Goal: Task Accomplishment & Management: Use online tool/utility

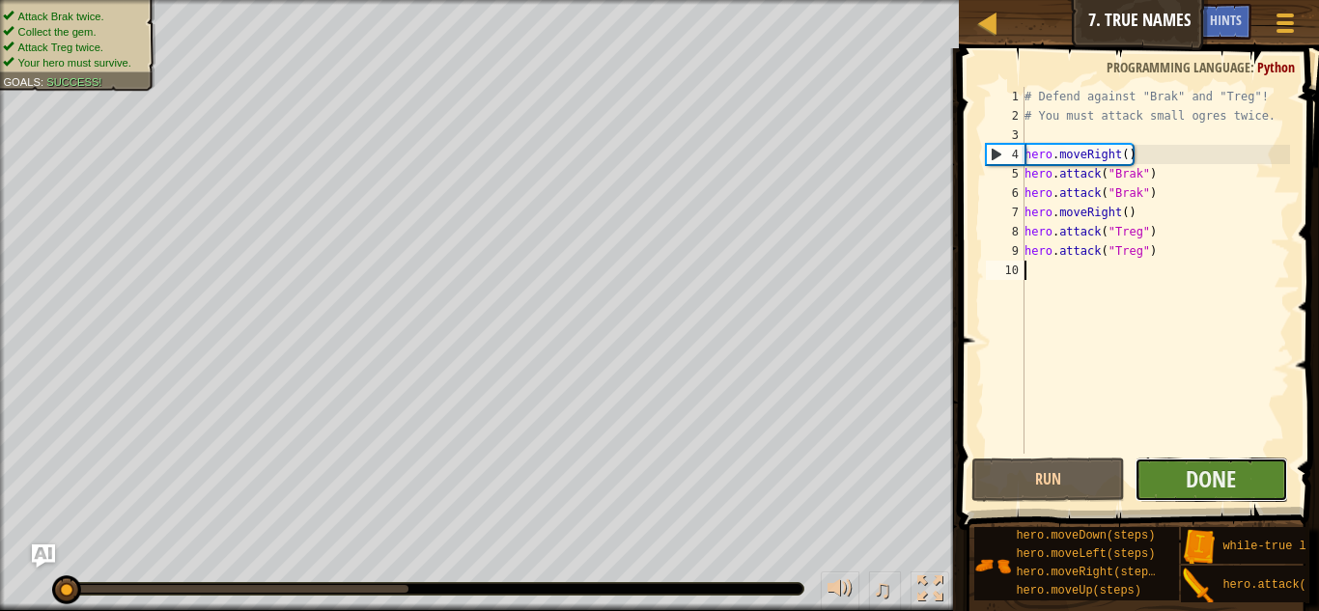
click at [1165, 469] on button "Done" at bounding box center [1210, 480] width 153 height 44
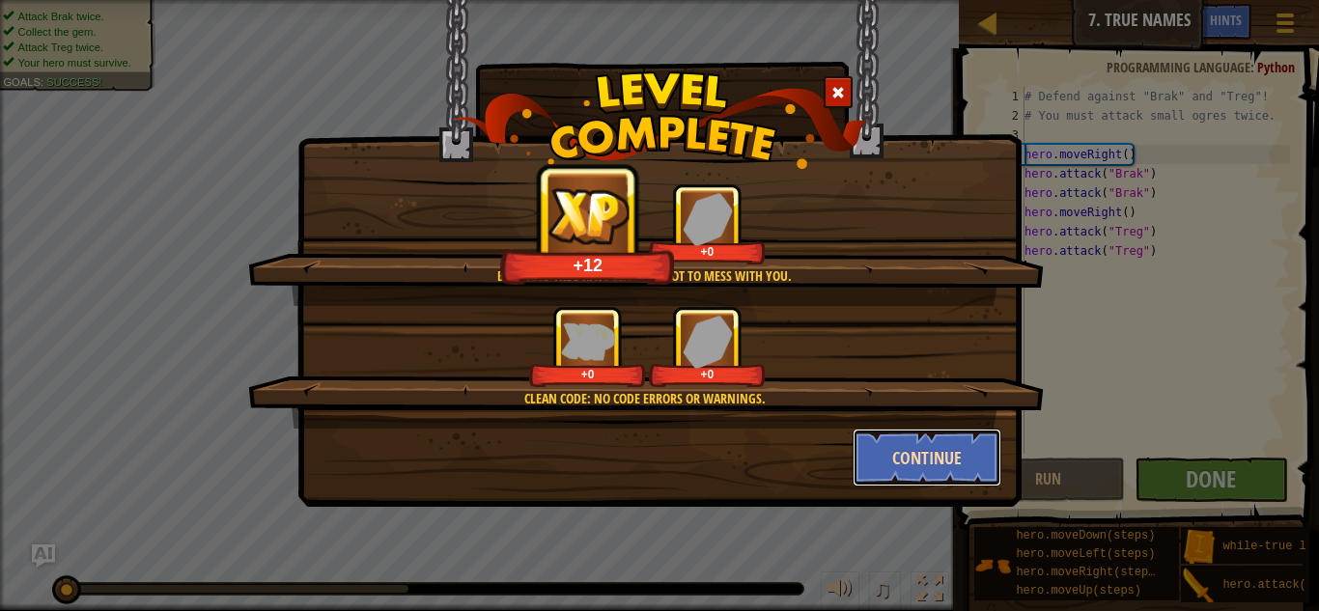
click at [926, 480] on button "Continue" at bounding box center [927, 458] width 150 height 58
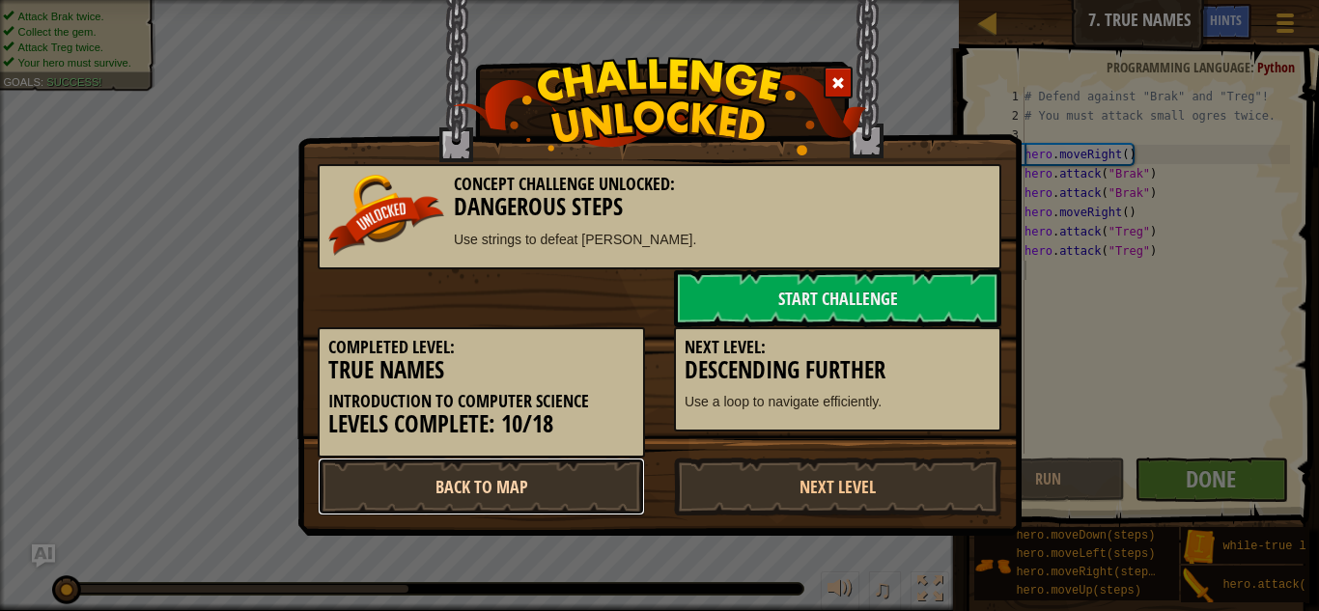
click at [566, 481] on link "Back to Map" at bounding box center [481, 487] width 327 height 58
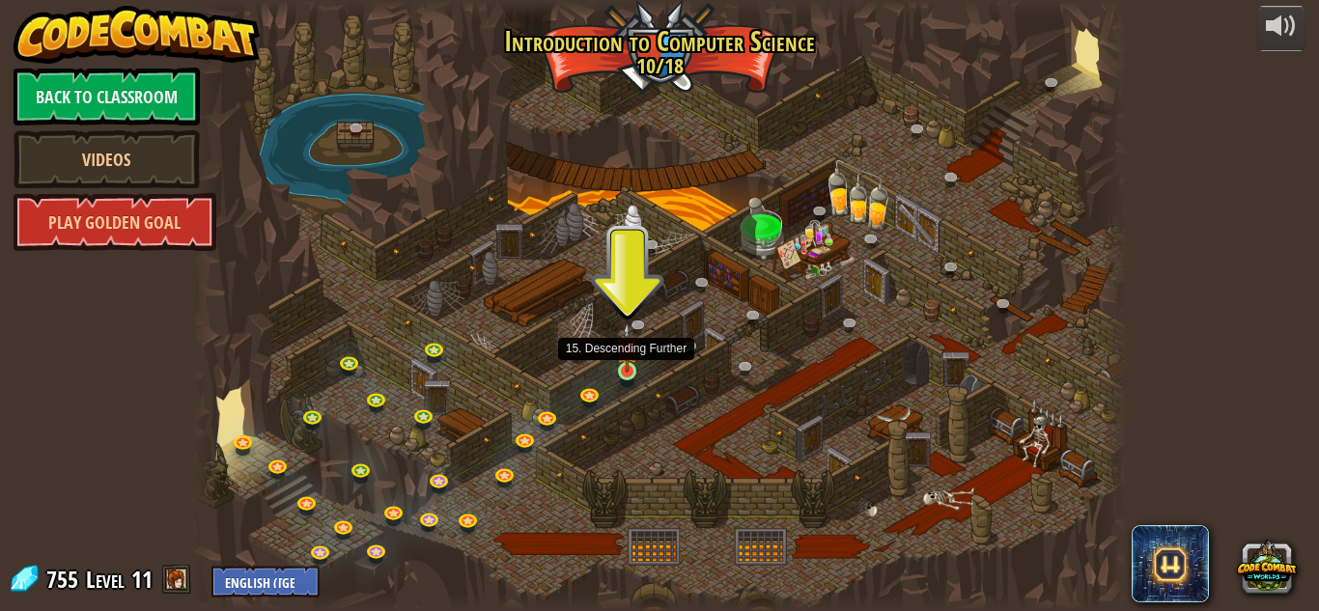
click at [622, 362] on img at bounding box center [627, 347] width 22 height 50
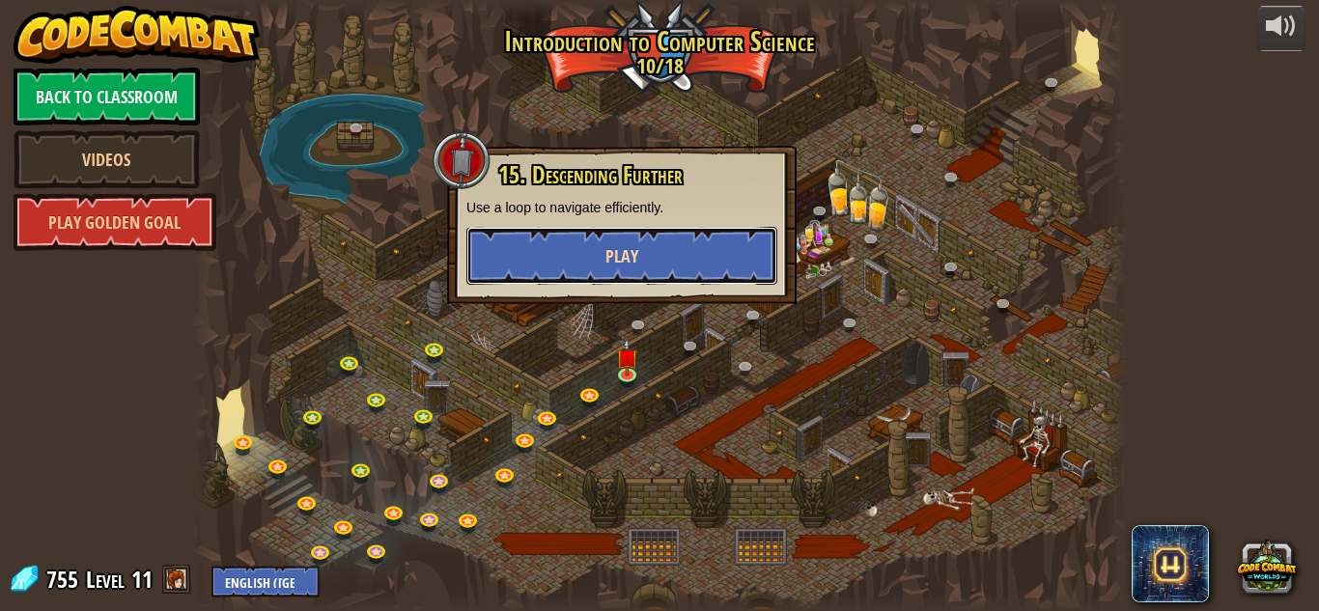
click at [625, 278] on button "Play" at bounding box center [621, 256] width 311 height 58
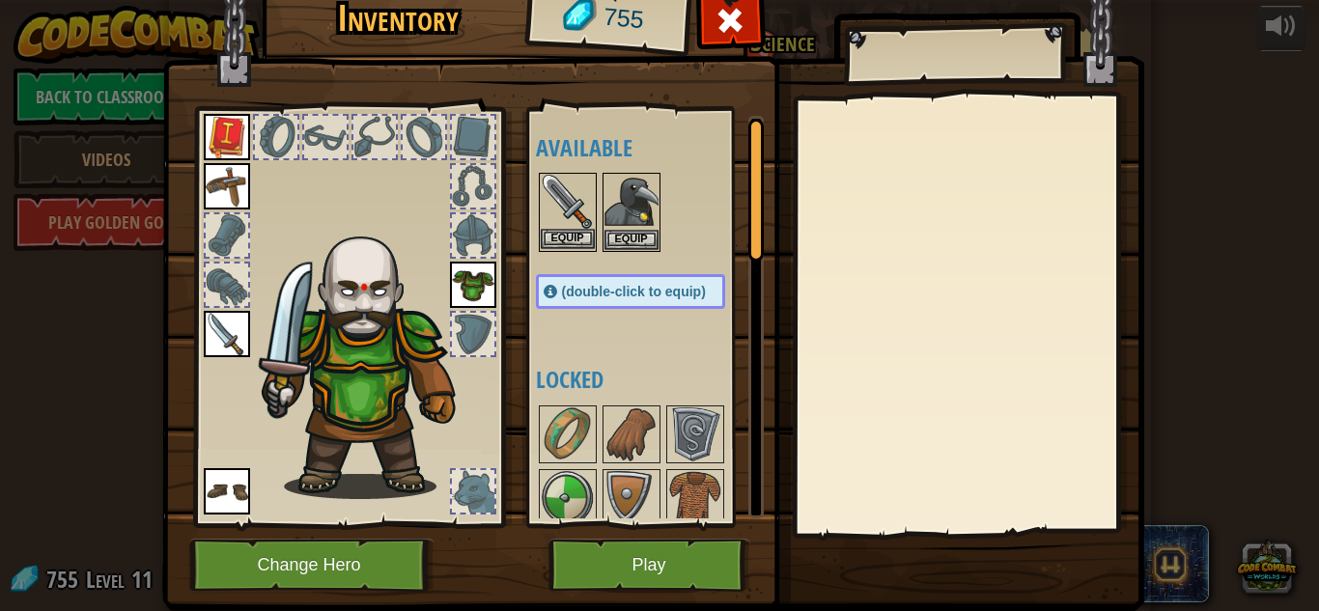
click at [566, 225] on img at bounding box center [568, 202] width 54 height 54
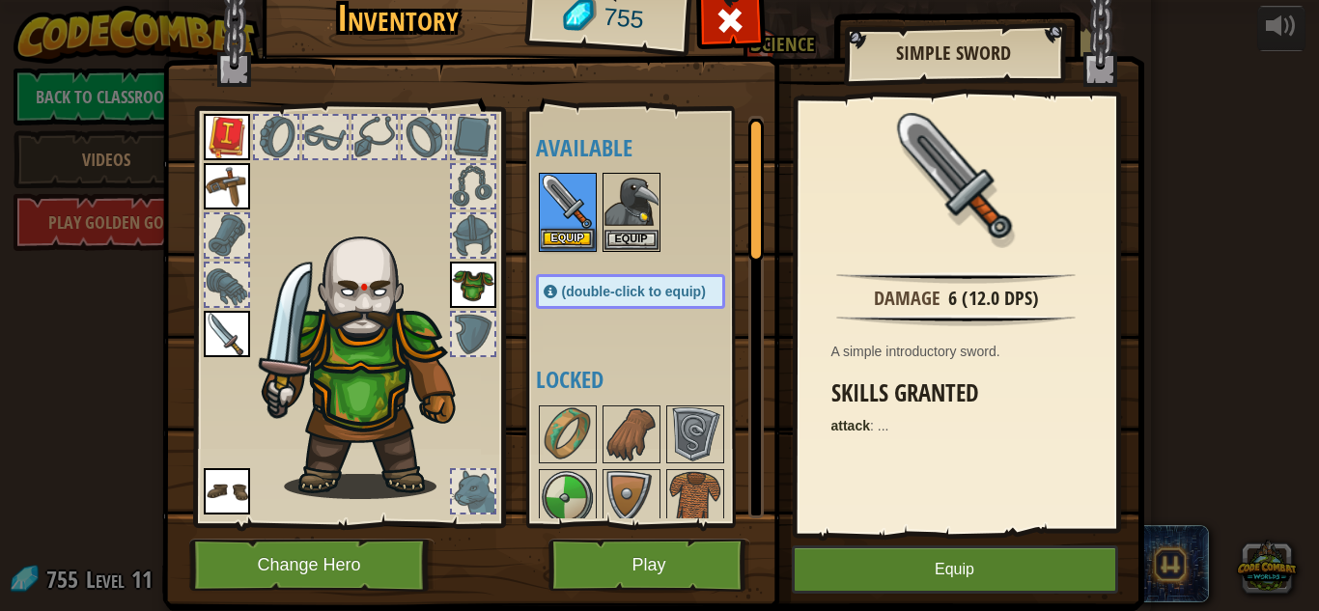
click at [566, 225] on img at bounding box center [568, 202] width 54 height 54
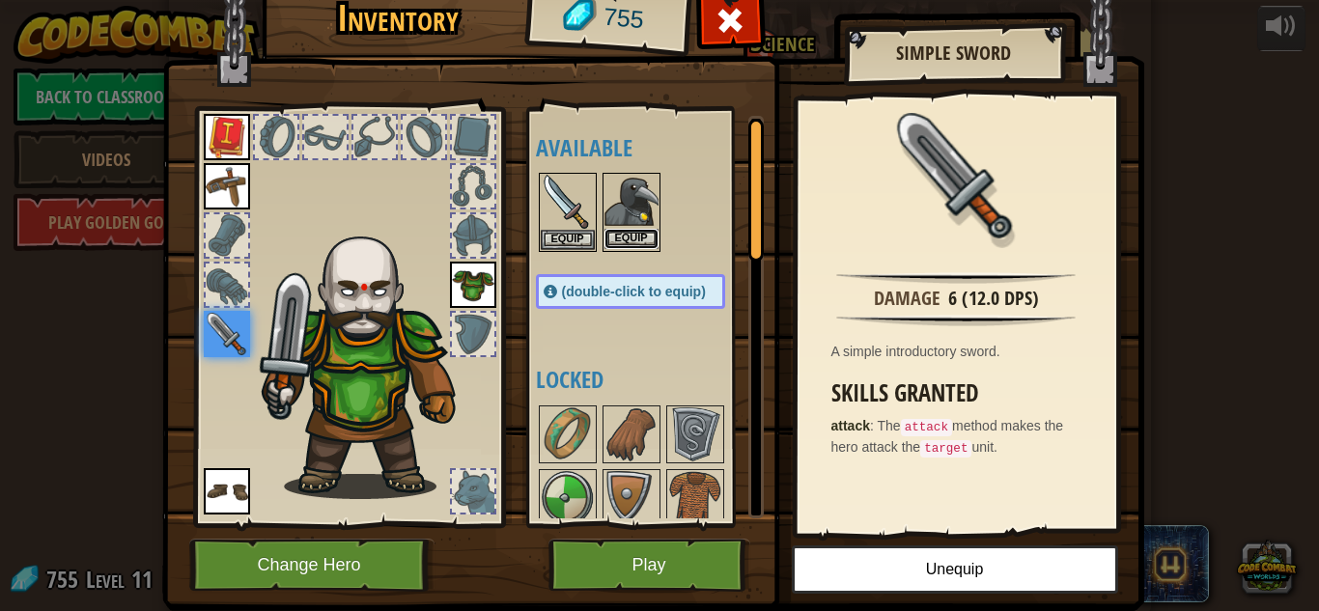
click at [643, 234] on button "Equip" at bounding box center [631, 239] width 54 height 20
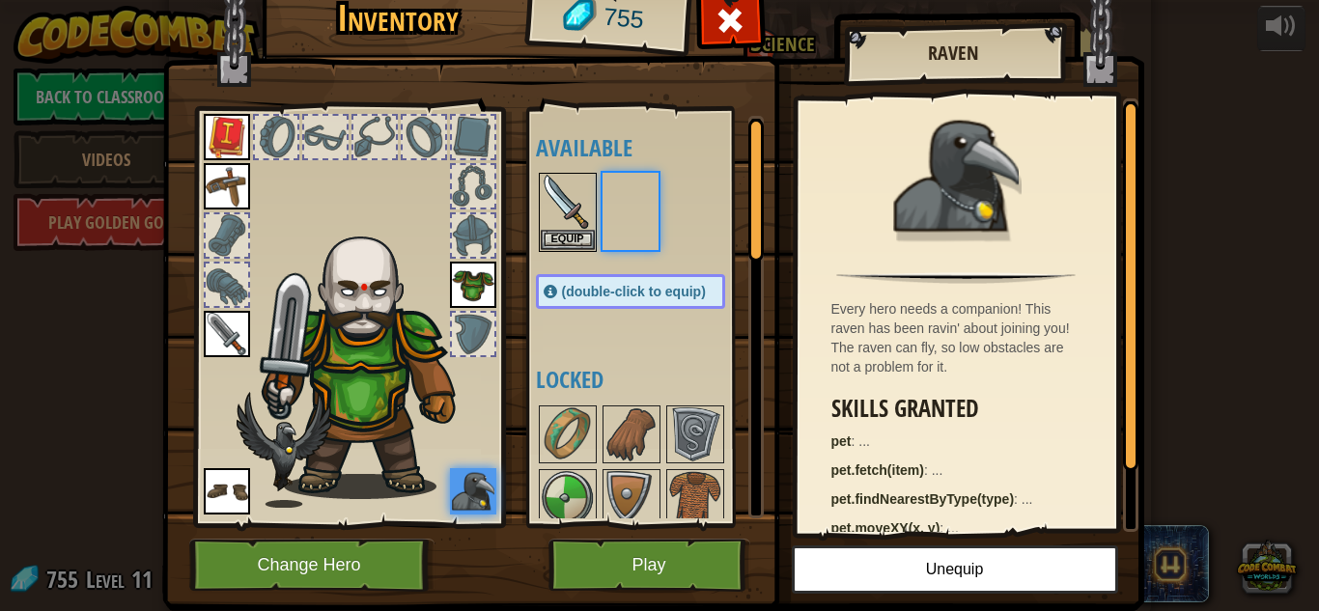
click at [643, 234] on div at bounding box center [650, 212] width 228 height 85
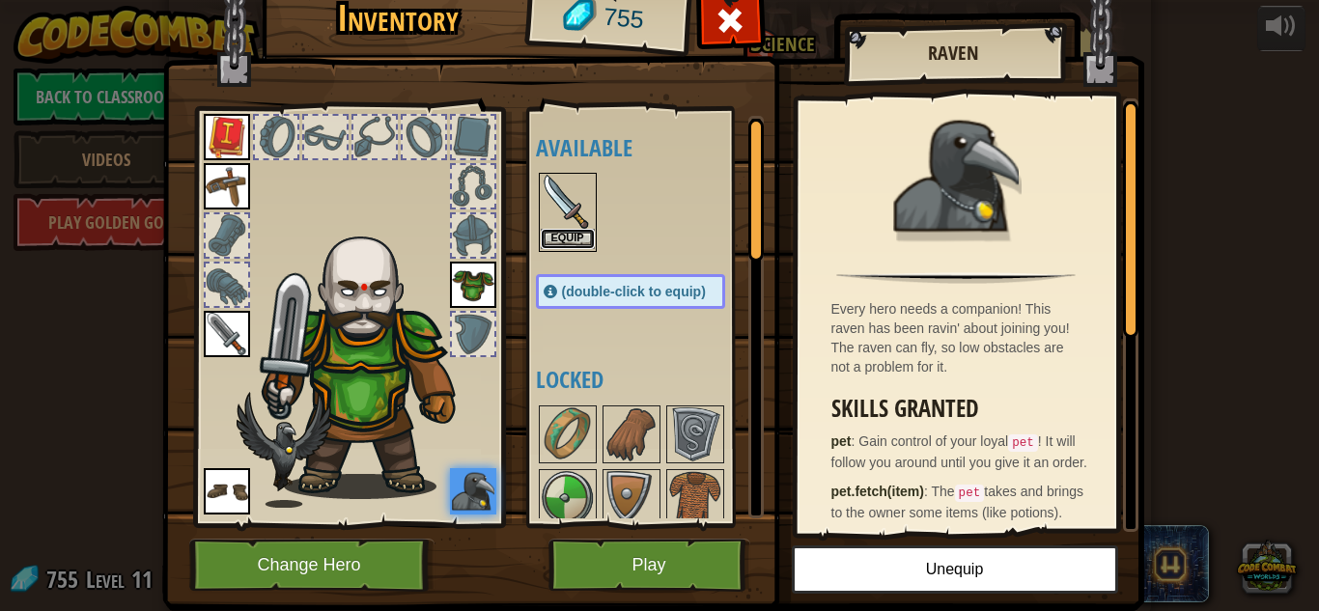
click at [548, 232] on button "Equip" at bounding box center [568, 239] width 54 height 20
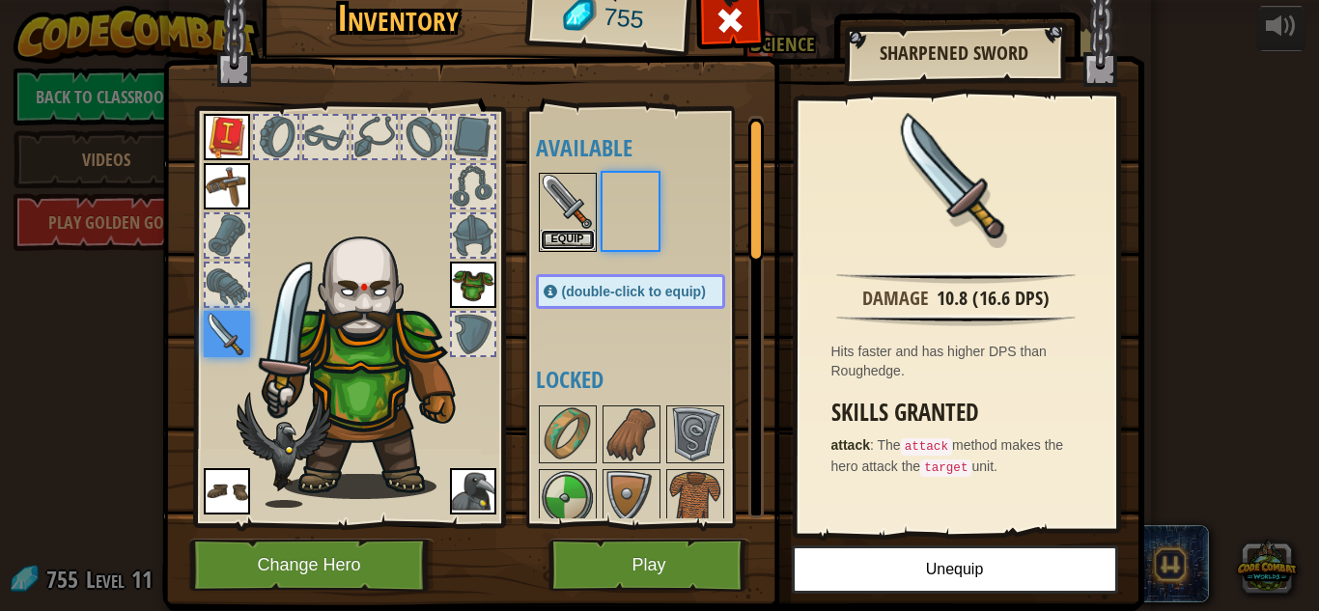
click at [548, 232] on button "Equip" at bounding box center [568, 240] width 54 height 20
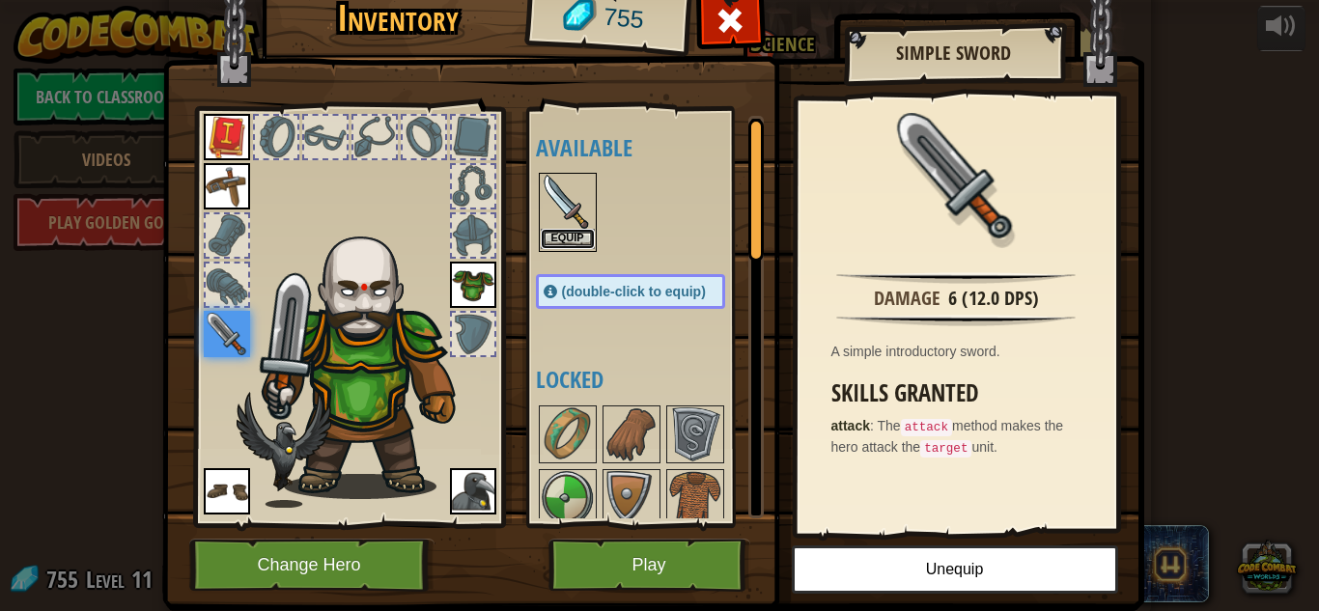
click at [577, 234] on button "Equip" at bounding box center [568, 239] width 54 height 20
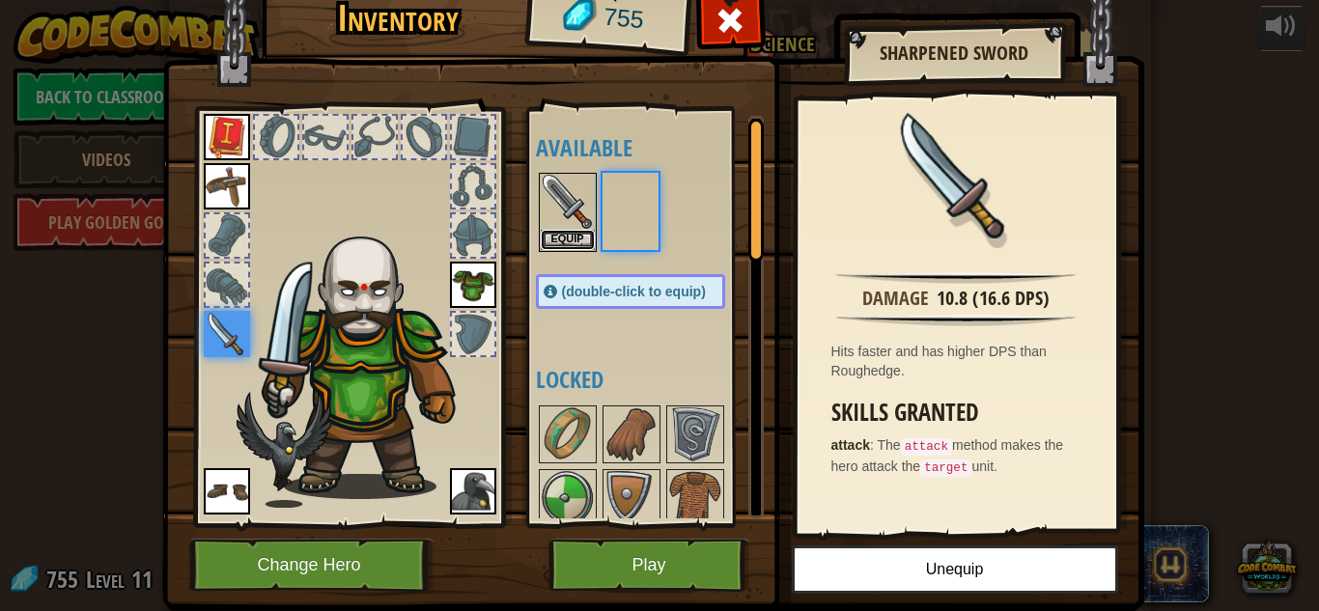
click at [577, 234] on button "Equip" at bounding box center [568, 240] width 54 height 20
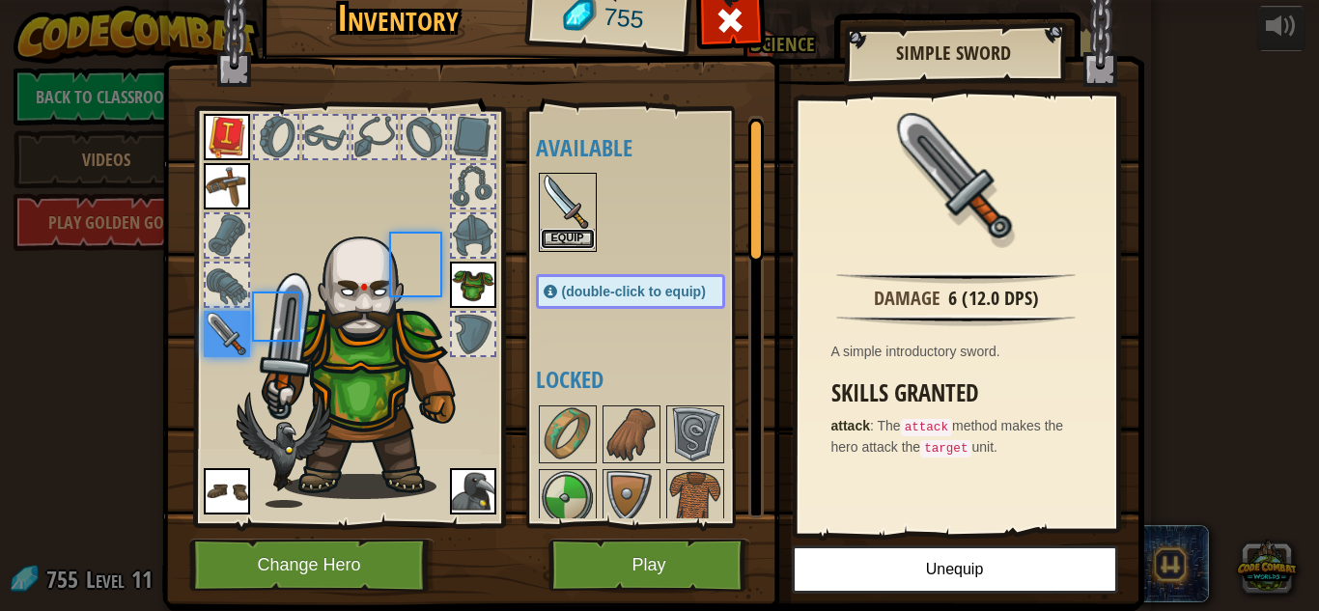
click at [577, 234] on button "Equip" at bounding box center [568, 239] width 54 height 20
click at [0, 0] on button "Equip" at bounding box center [0, 0] width 0 height 0
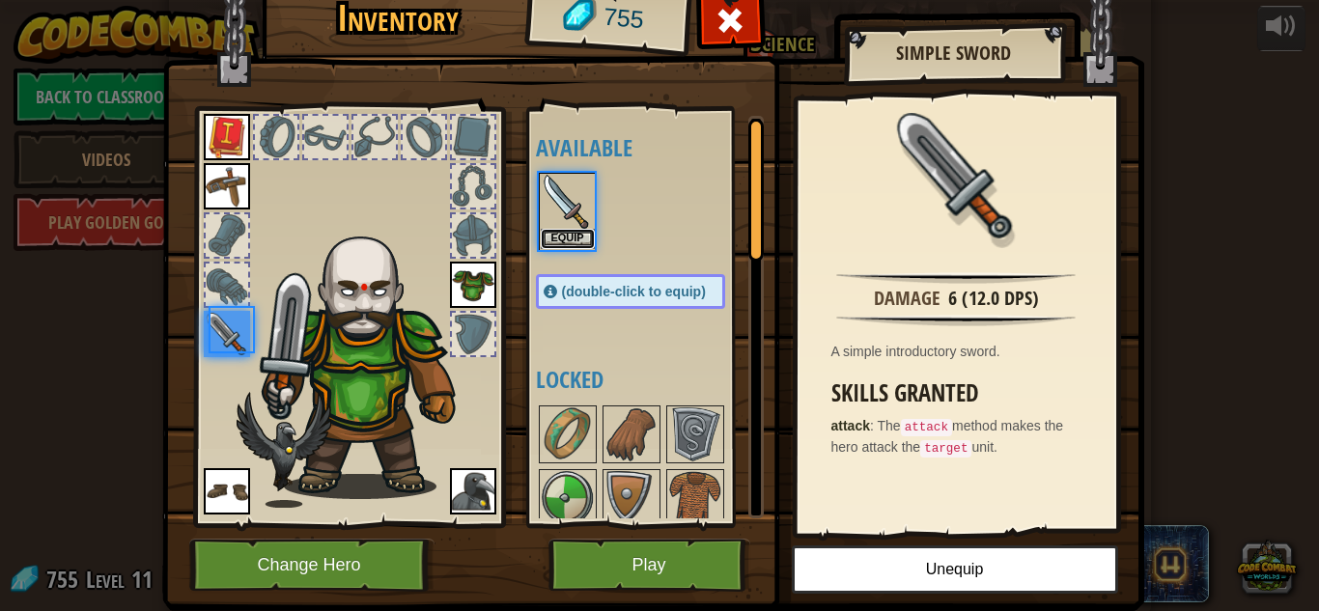
click at [577, 234] on button "Equip" at bounding box center [568, 239] width 54 height 20
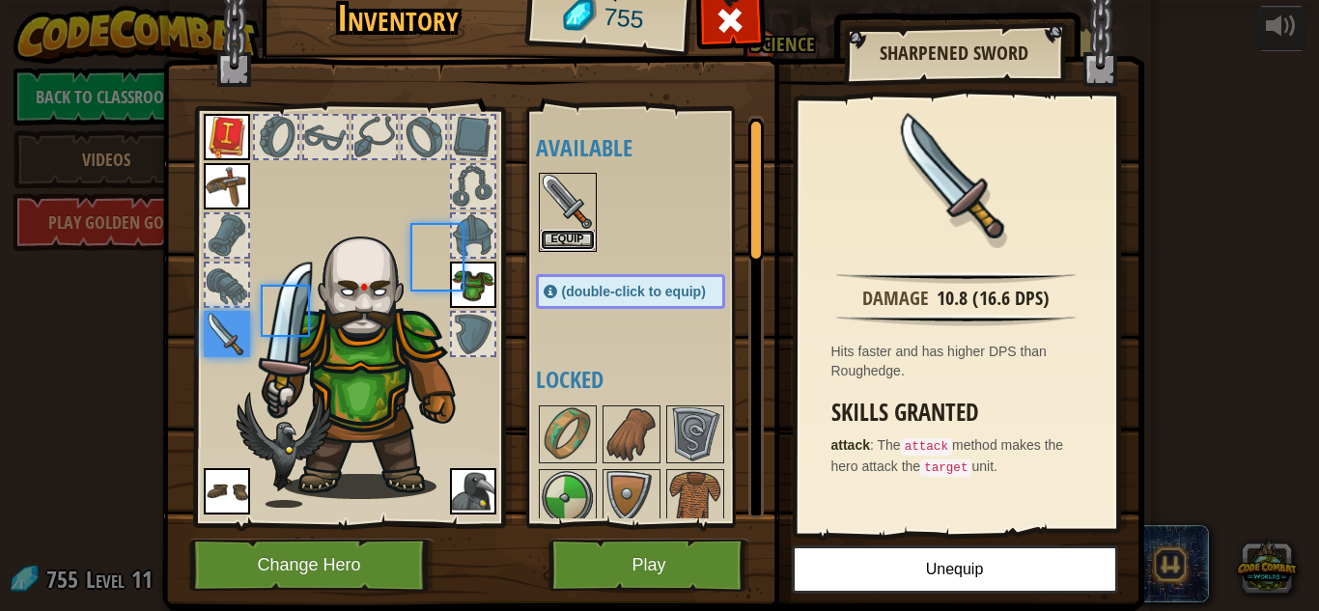
click at [577, 234] on button "Equip" at bounding box center [568, 240] width 54 height 20
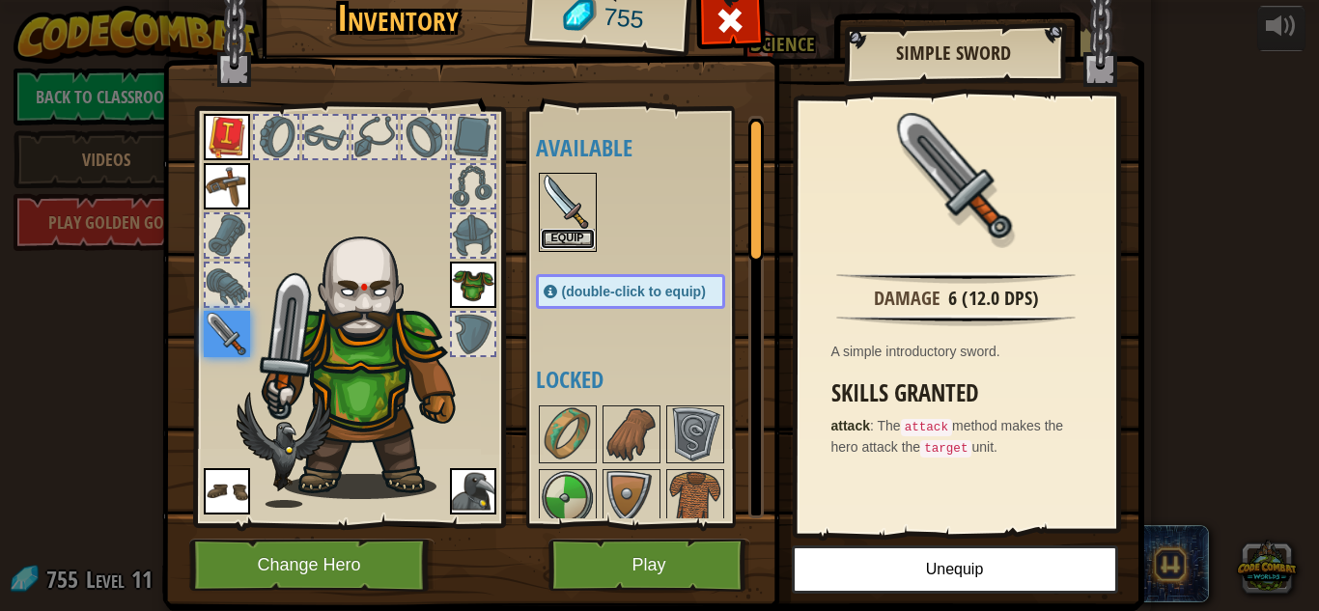
click at [577, 234] on button "Equip" at bounding box center [568, 239] width 54 height 20
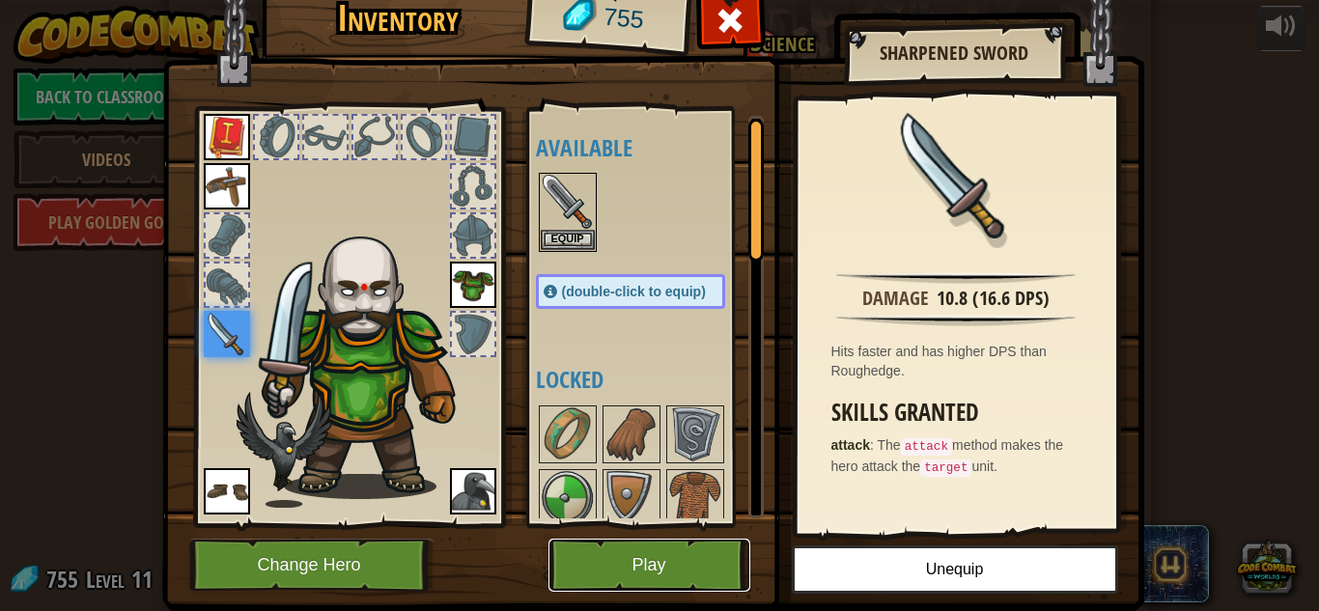
click at [683, 559] on button "Play" at bounding box center [649, 565] width 202 height 53
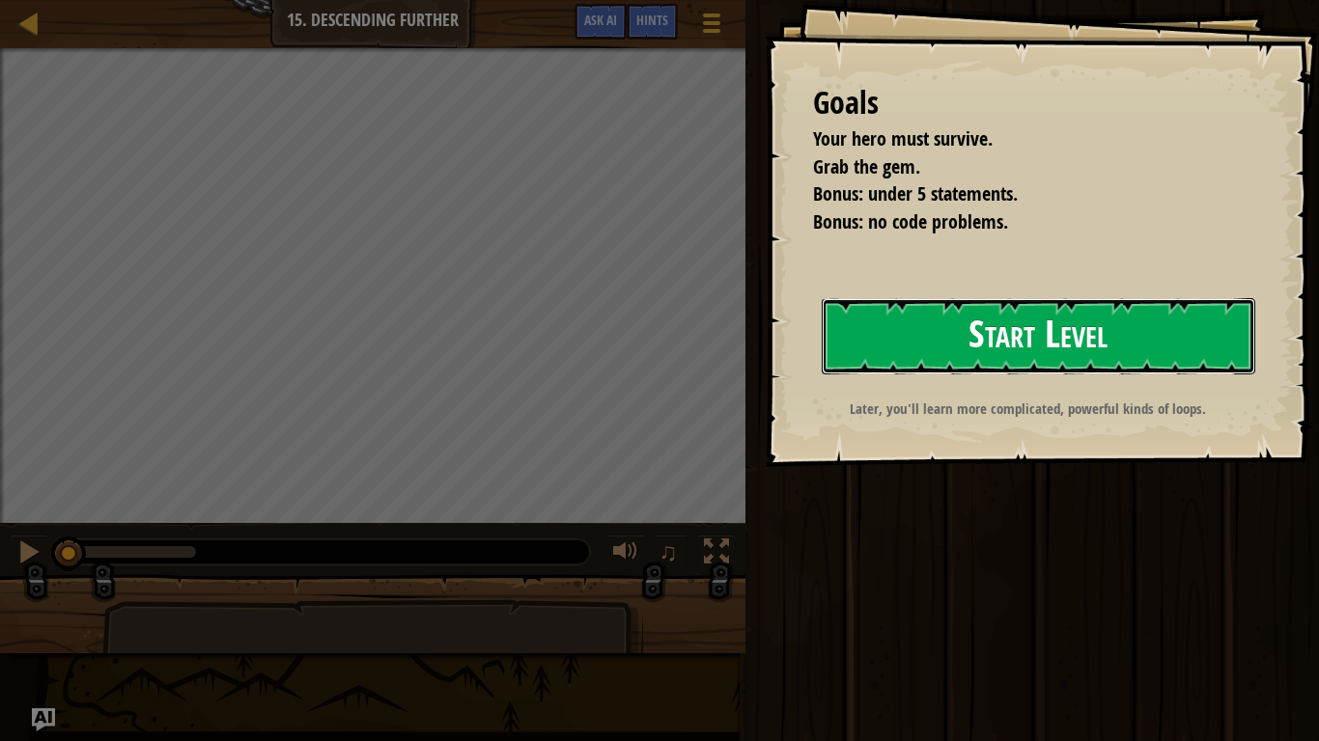
click at [927, 319] on button "Start Level" at bounding box center [1038, 336] width 433 height 76
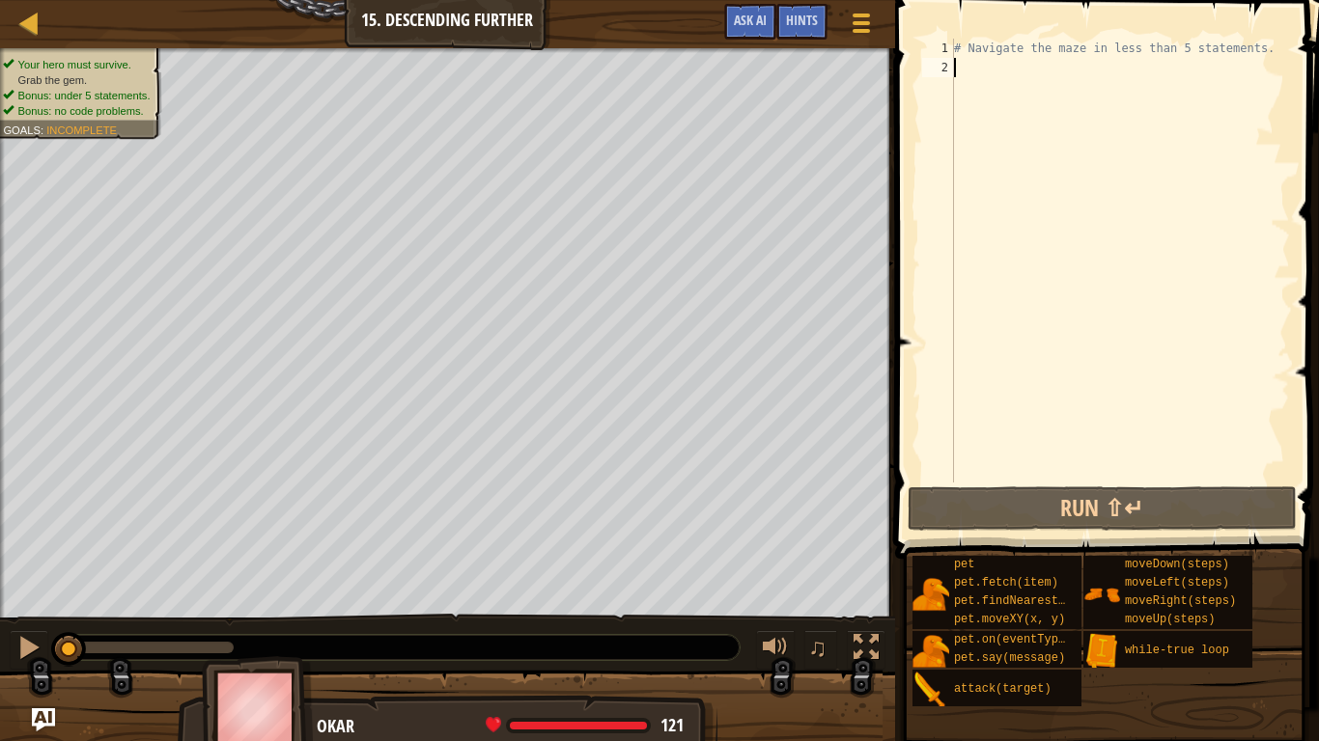
type textarea "2"
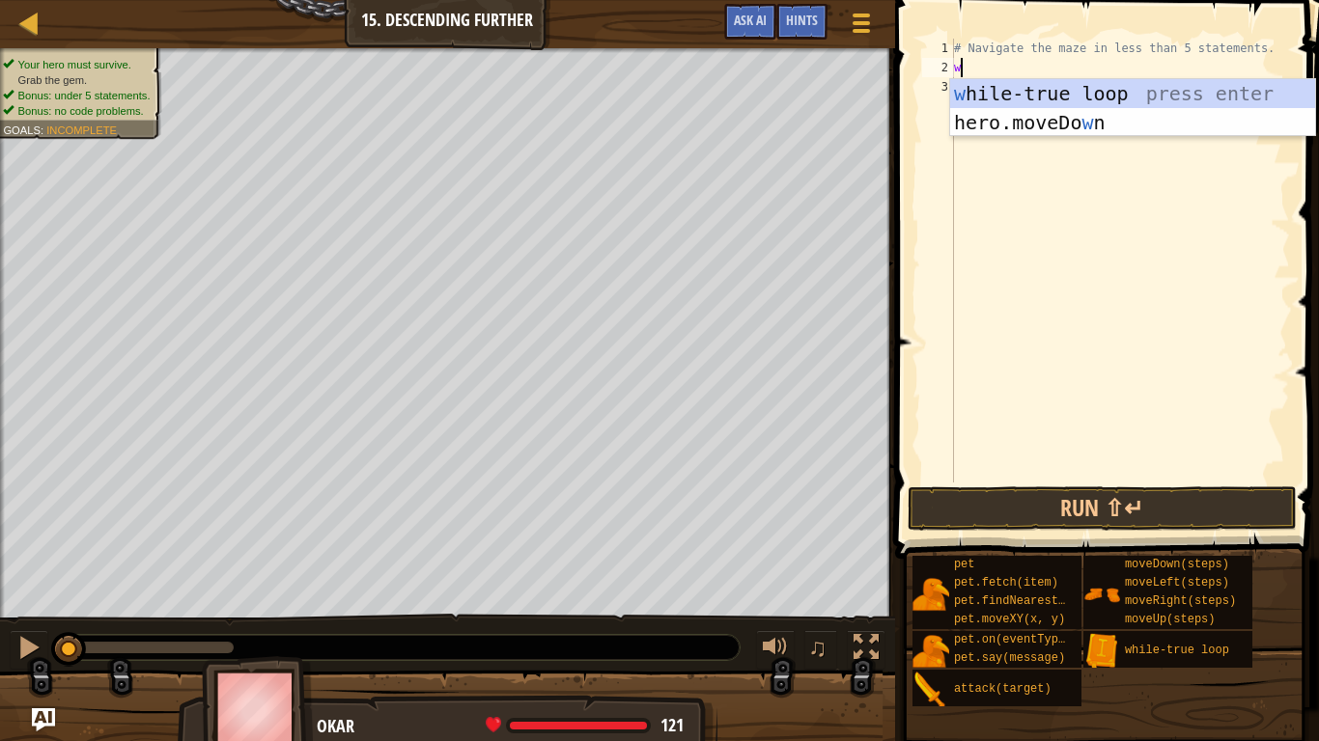
type textarea "wh"
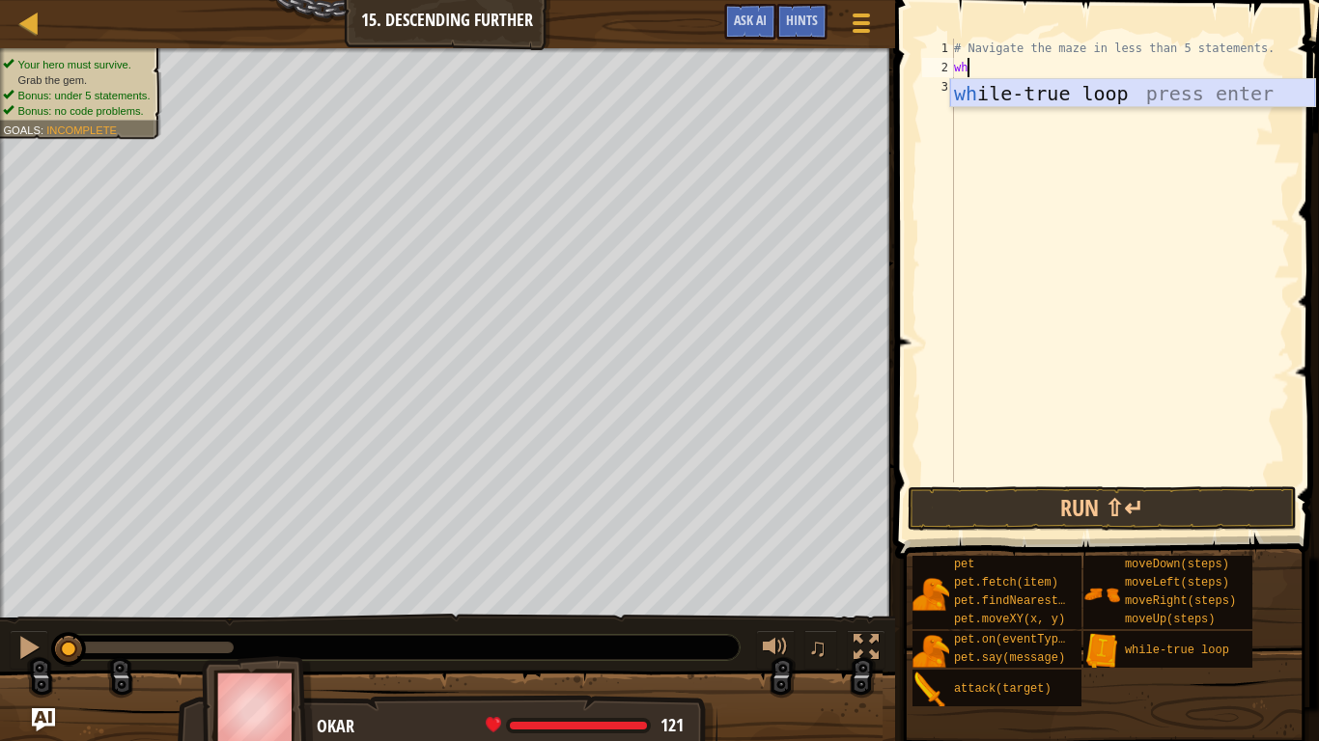
click at [1214, 82] on div "wh ile-true loop press enter" at bounding box center [1132, 122] width 365 height 87
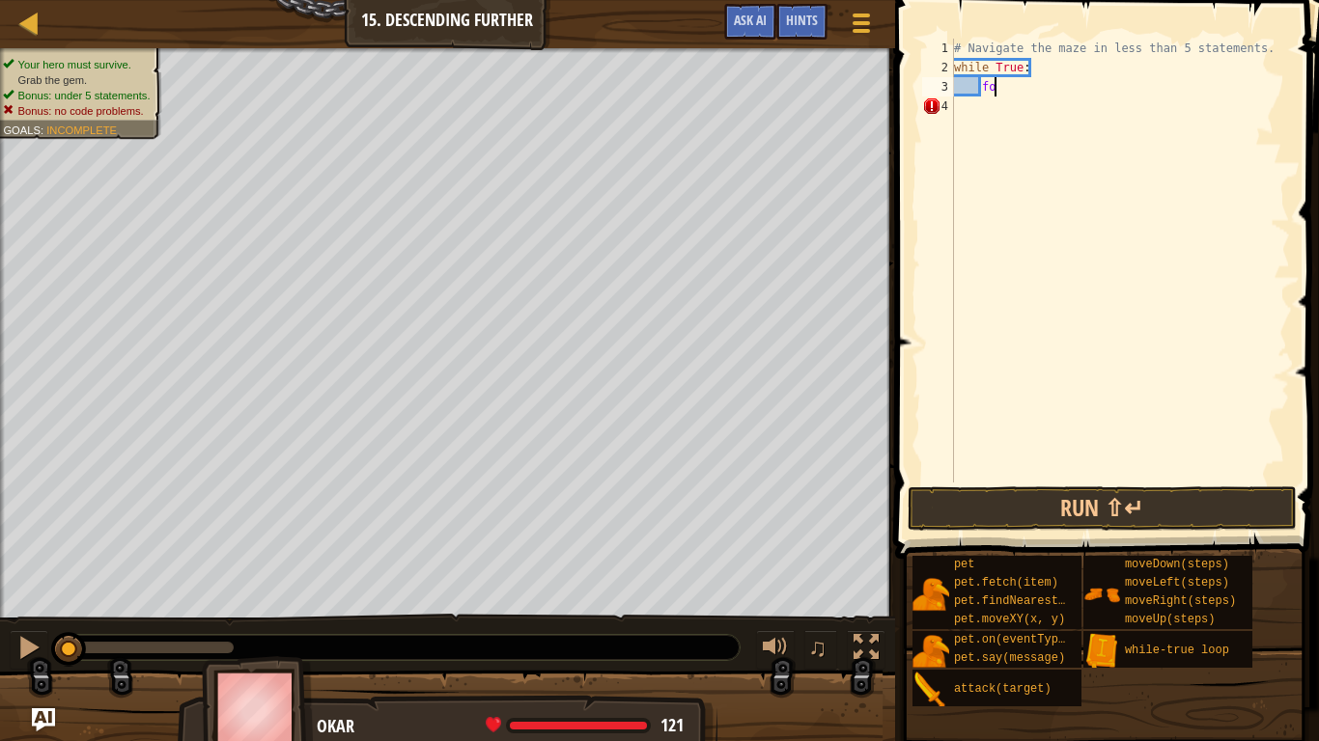
type textarea "f"
click at [962, 102] on div "# Navigate the maze in less than 5 statements. while True :" at bounding box center [1120, 280] width 340 height 483
type textarea "m"
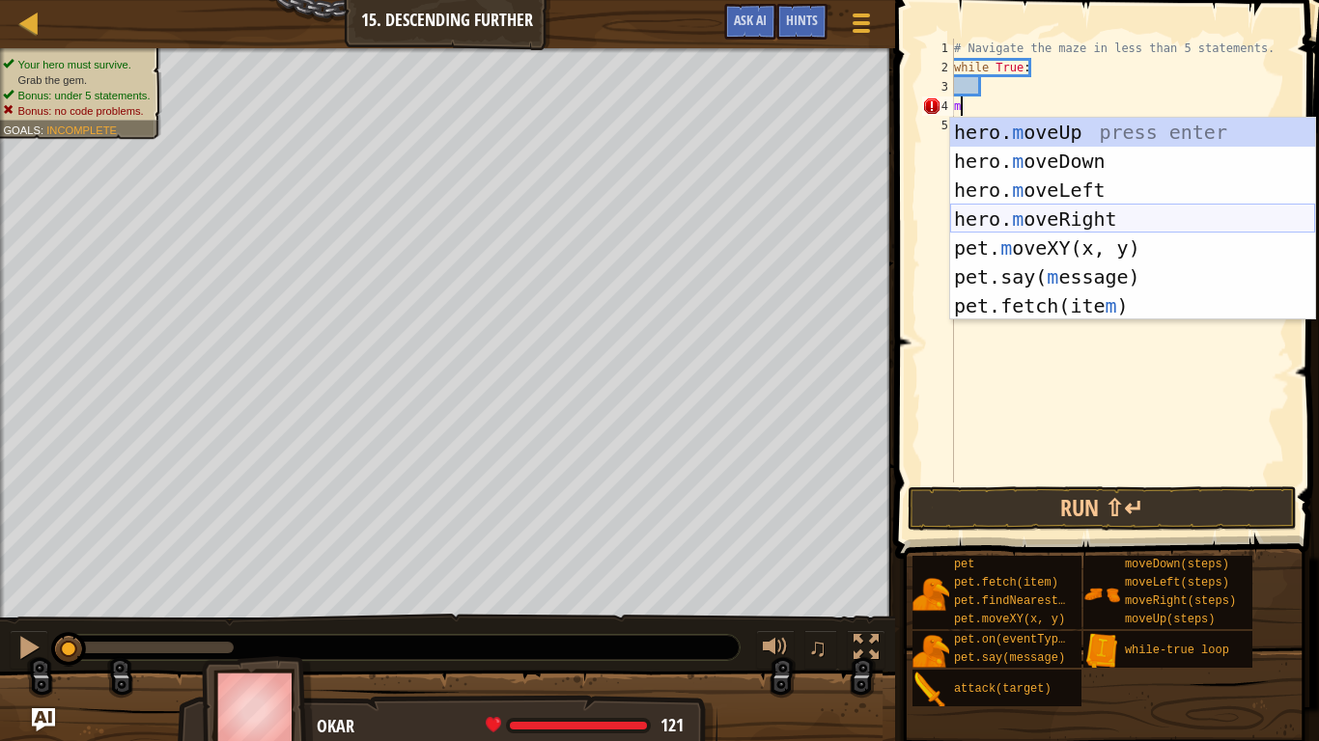
click at [1036, 215] on div "hero. m oveUp press enter hero. m oveDown press enter hero. m oveLeft press ent…" at bounding box center [1132, 248] width 365 height 261
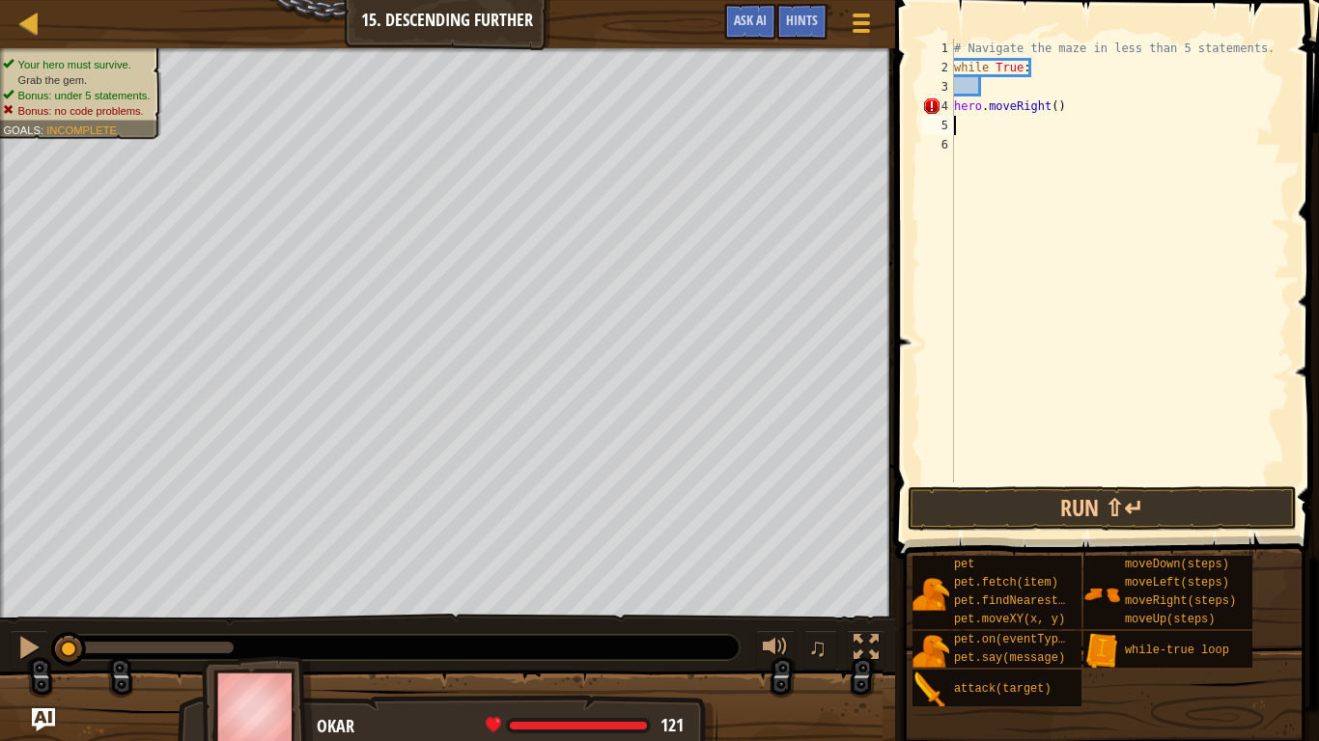
click at [1056, 105] on div "# Navigate the maze in less than 5 statements. while True : hero . moveRight ( )" at bounding box center [1120, 280] width 340 height 483
type textarea "hero.moveRight(2)"
click at [981, 121] on div "# Navigate the maze in less than 5 statements. while True : hero . moveRight ( …" at bounding box center [1120, 280] width 340 height 483
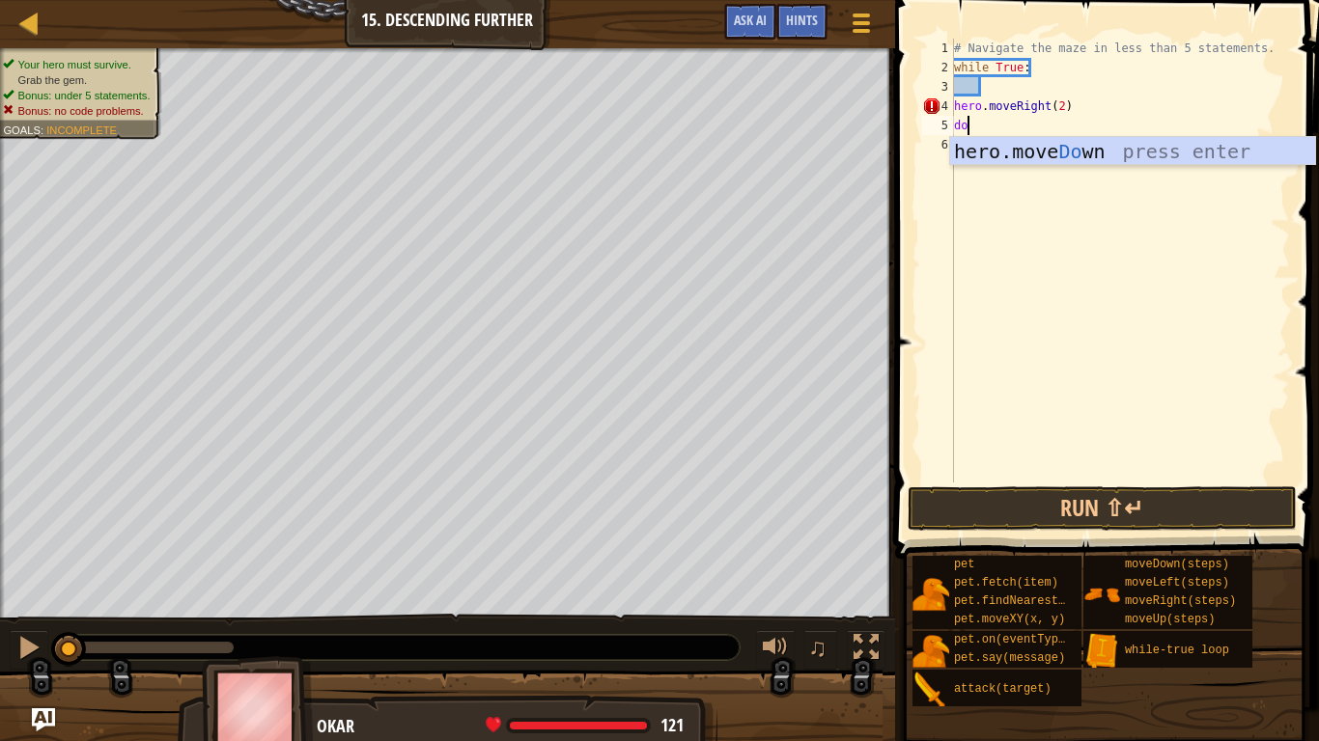
scroll to position [9, 2]
type textarea "dow"
click at [1020, 148] on div "hero.move Dow n press enter" at bounding box center [1132, 180] width 365 height 87
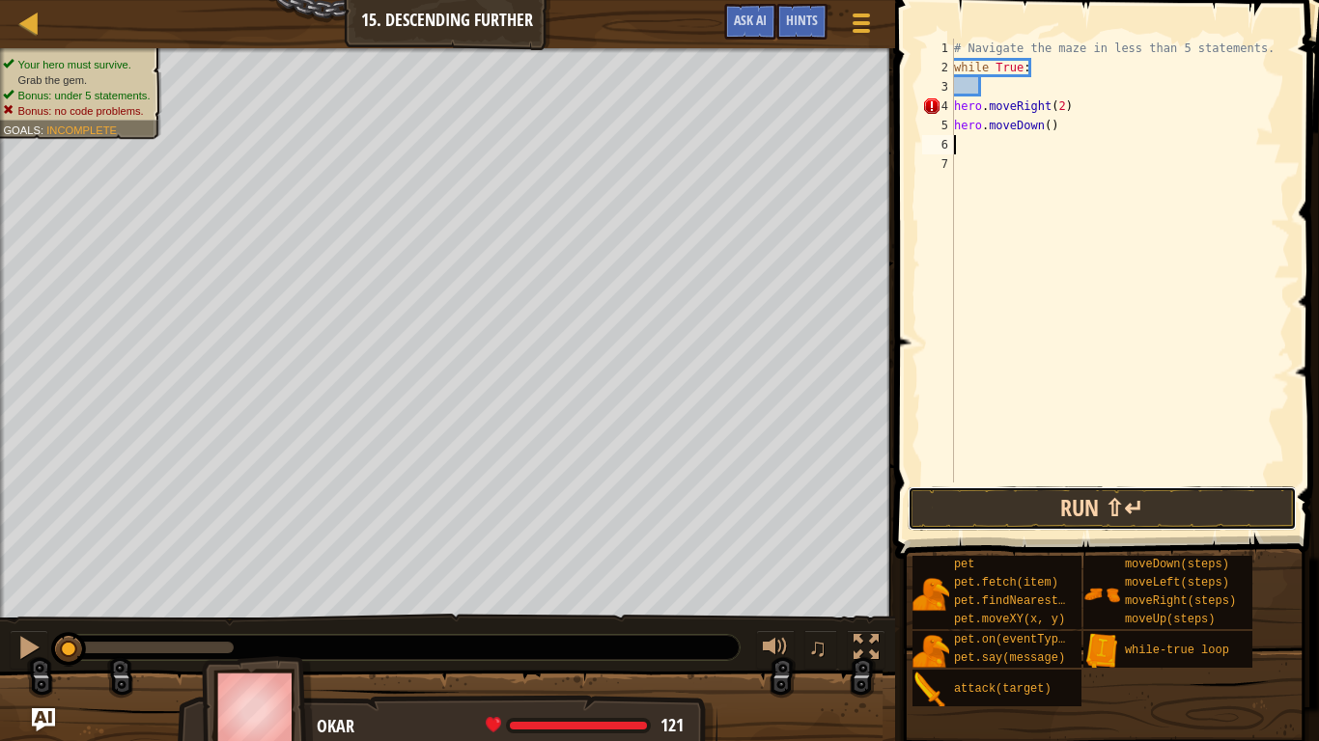
click at [998, 493] on button "Run ⇧↵" at bounding box center [1101, 509] width 389 height 44
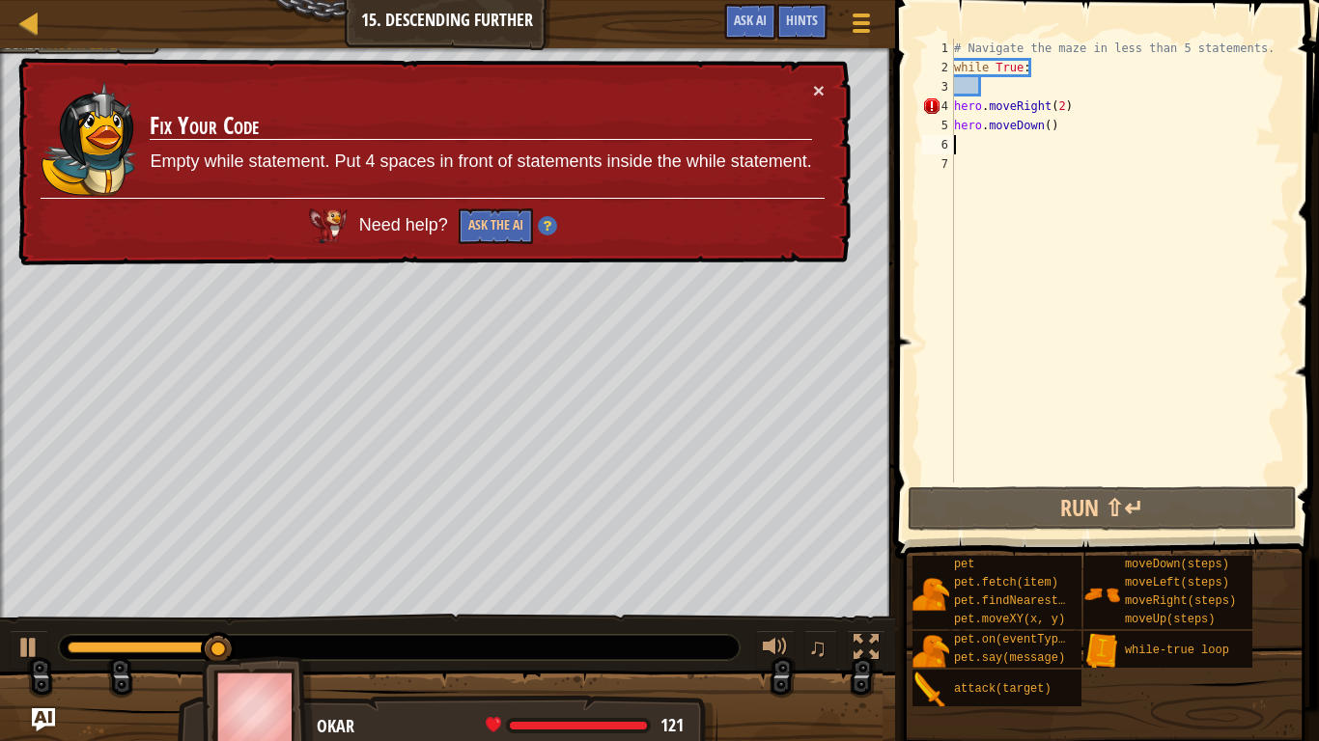
click at [1029, 105] on div "# Navigate the maze in less than 5 statements. while True : hero . moveRight ( …" at bounding box center [1120, 280] width 340 height 483
type textarea "hero.moveRight(2)"
click at [976, 105] on div "# Navigate the maze in less than 5 statements. while True : hero . moveRight ( …" at bounding box center [1120, 280] width 340 height 483
click at [994, 80] on div "# Navigate the maze in less than 5 statements. while True : hero . moveRight ( …" at bounding box center [1120, 280] width 340 height 483
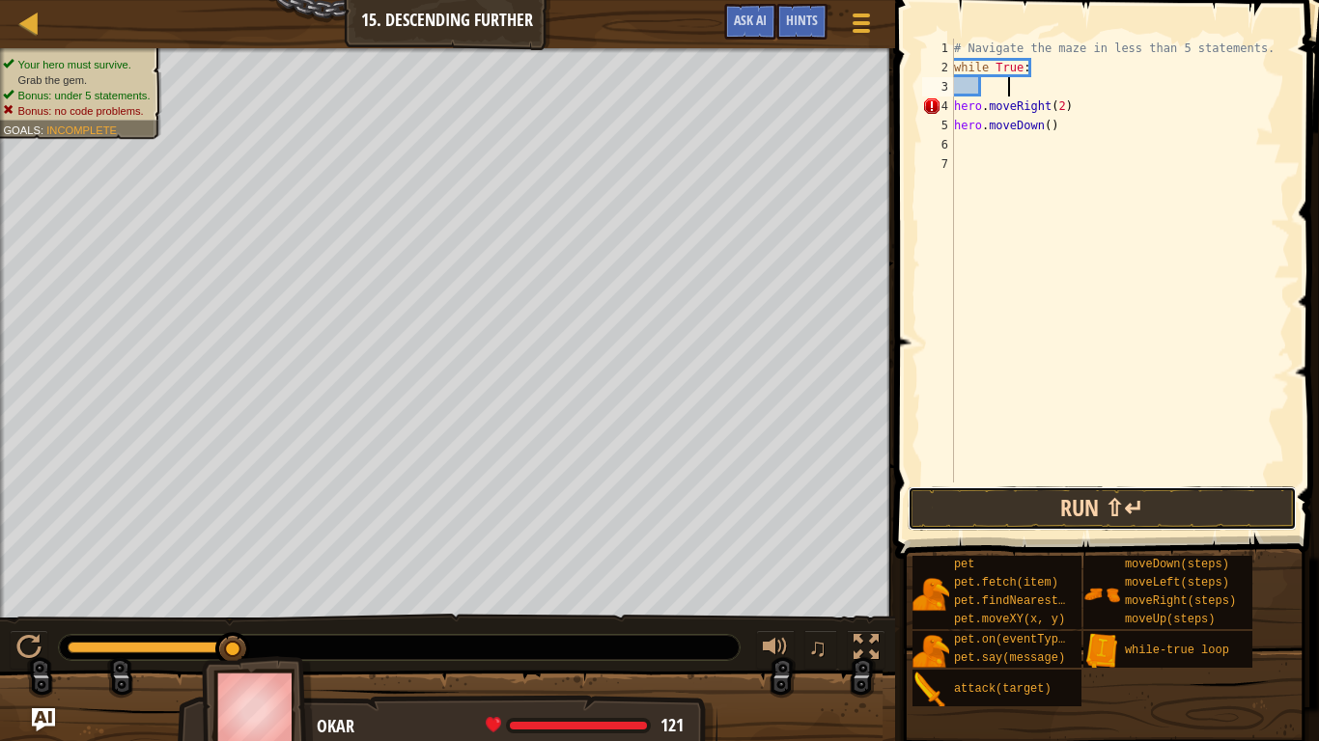
click at [966, 499] on button "Run ⇧↵" at bounding box center [1101, 509] width 389 height 44
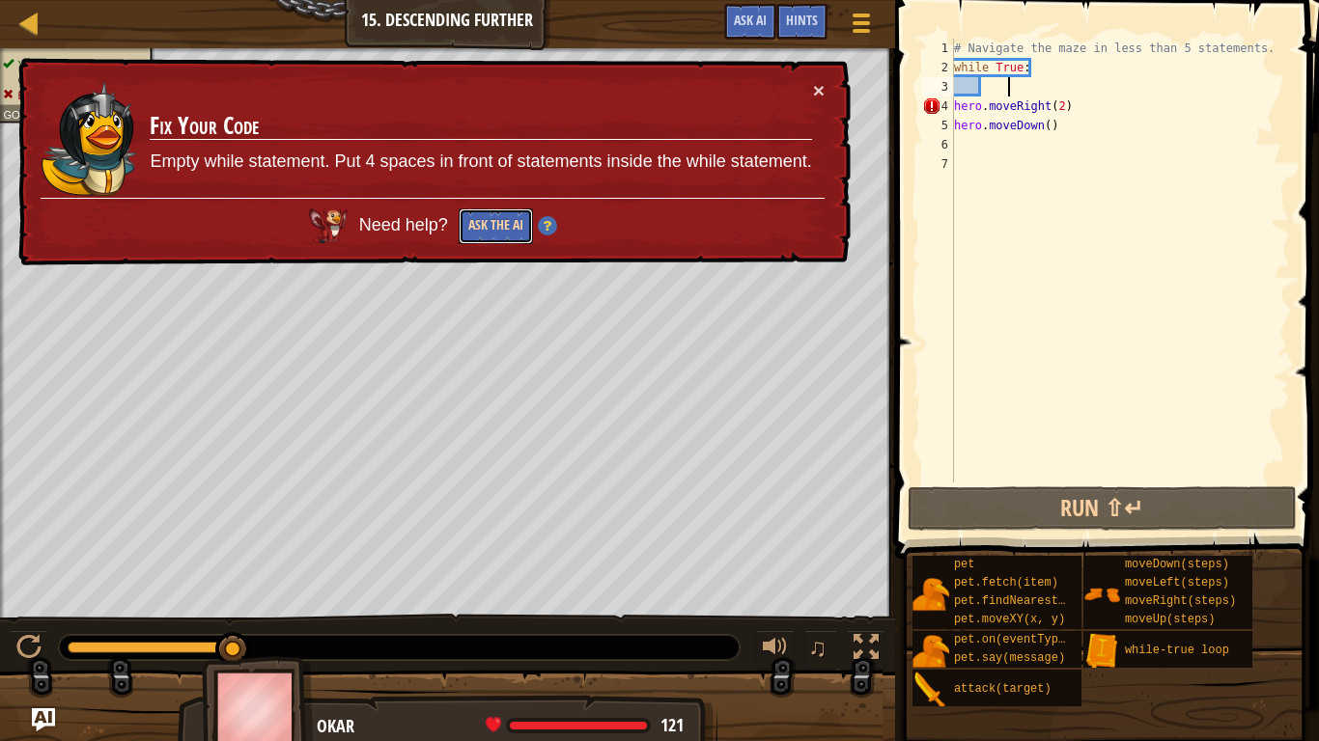
click at [513, 216] on button "Ask the AI" at bounding box center [496, 227] width 74 height 36
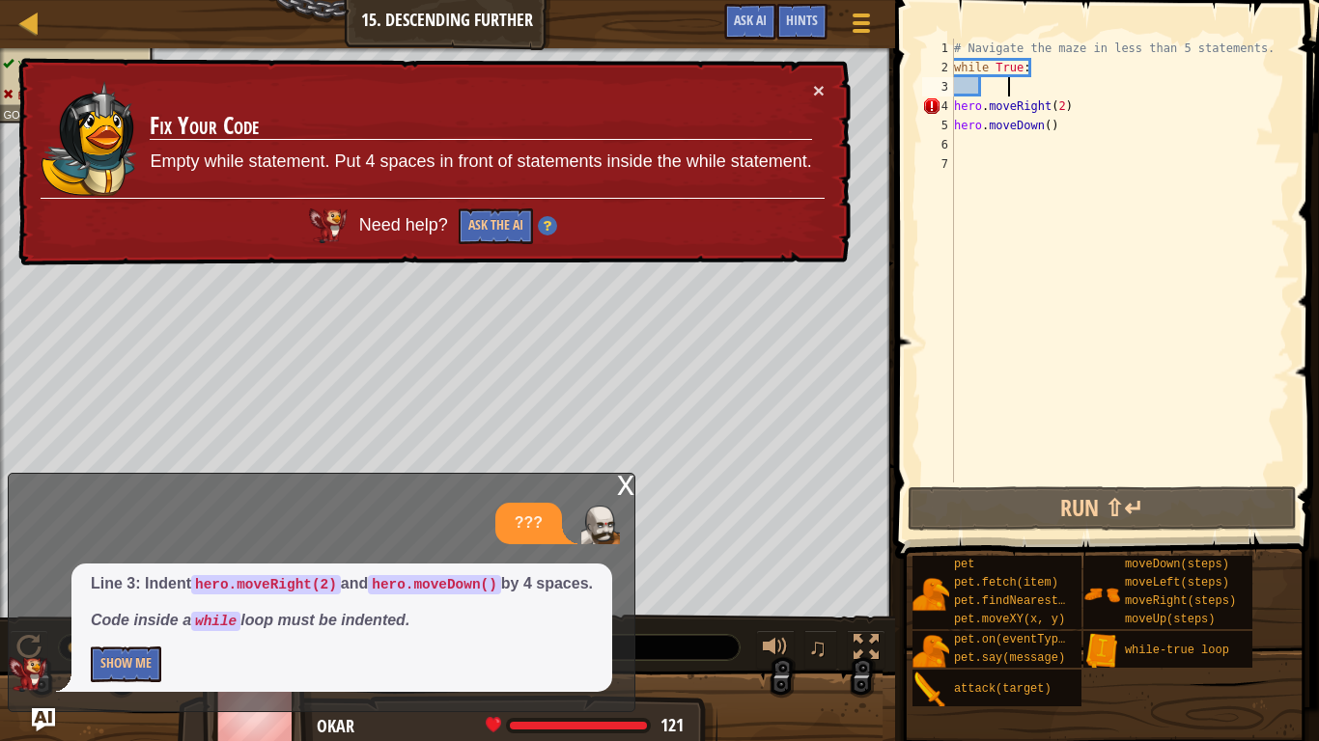
click at [957, 104] on div "# Navigate the maze in less than 5 statements. while True : hero . moveRight ( …" at bounding box center [1120, 280] width 340 height 483
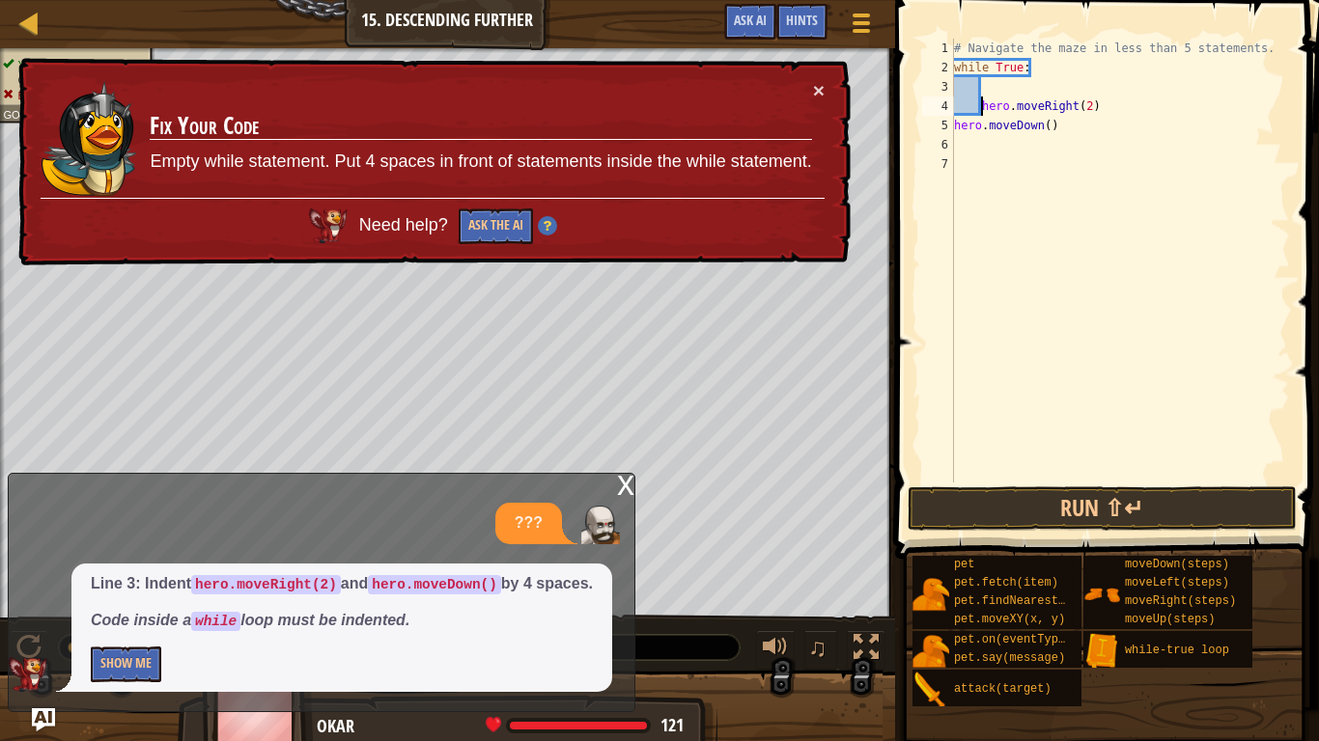
click at [953, 124] on div "5" at bounding box center [938, 125] width 32 height 19
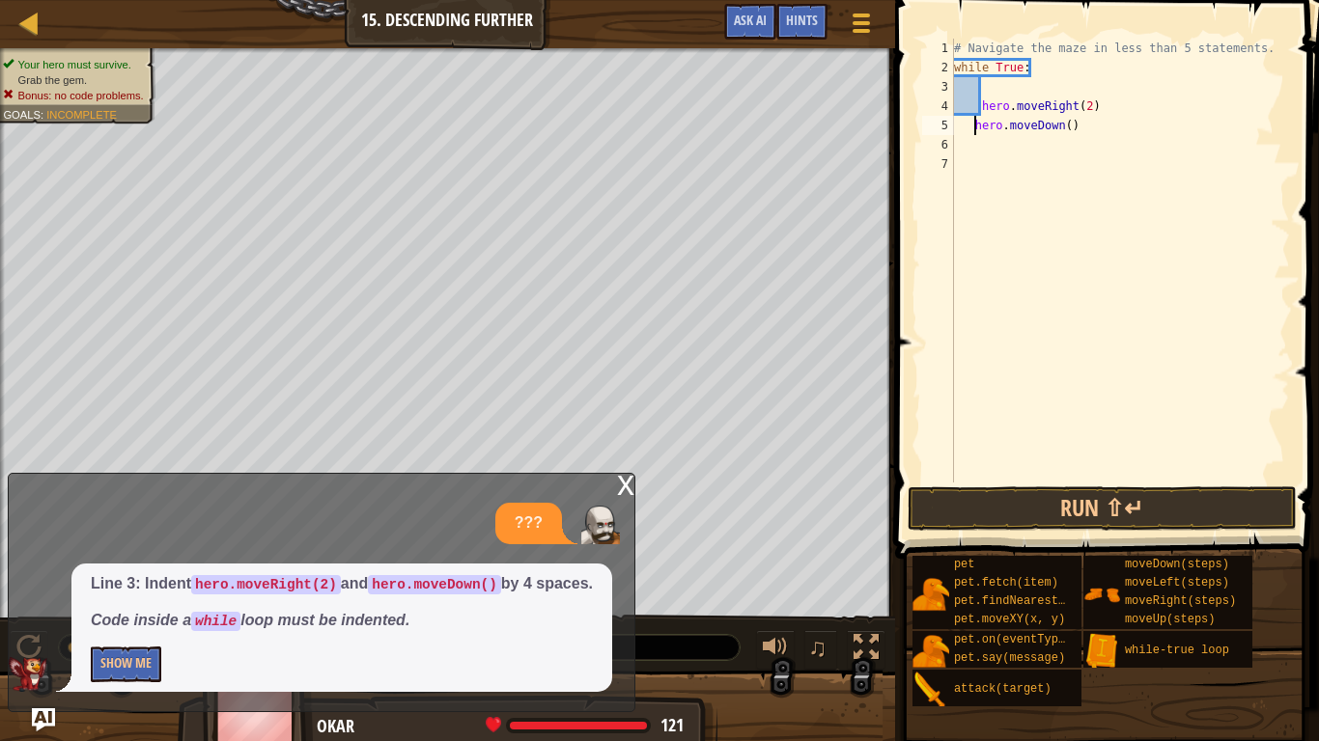
type textarea "hero.moveDown()"
click at [1027, 500] on button "Run ⇧↵" at bounding box center [1101, 509] width 389 height 44
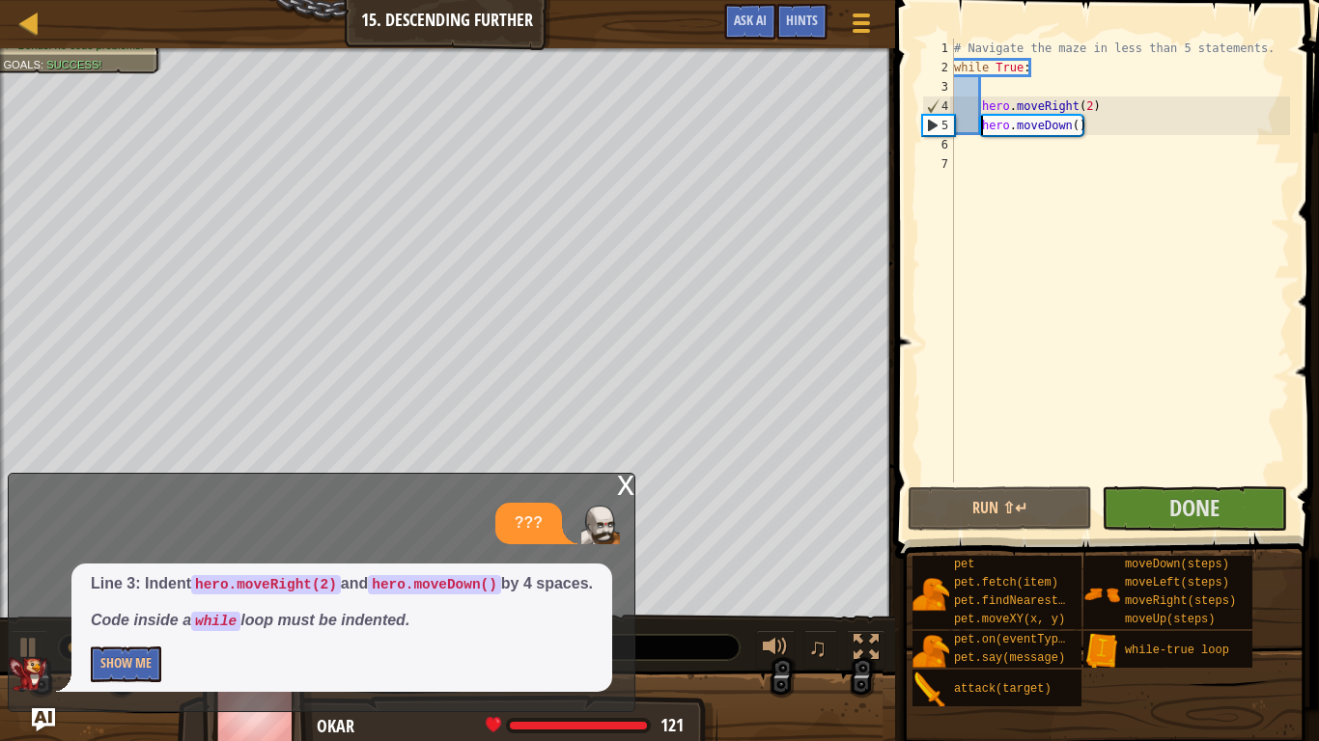
click at [282, 504] on div "???" at bounding box center [317, 524] width 616 height 42
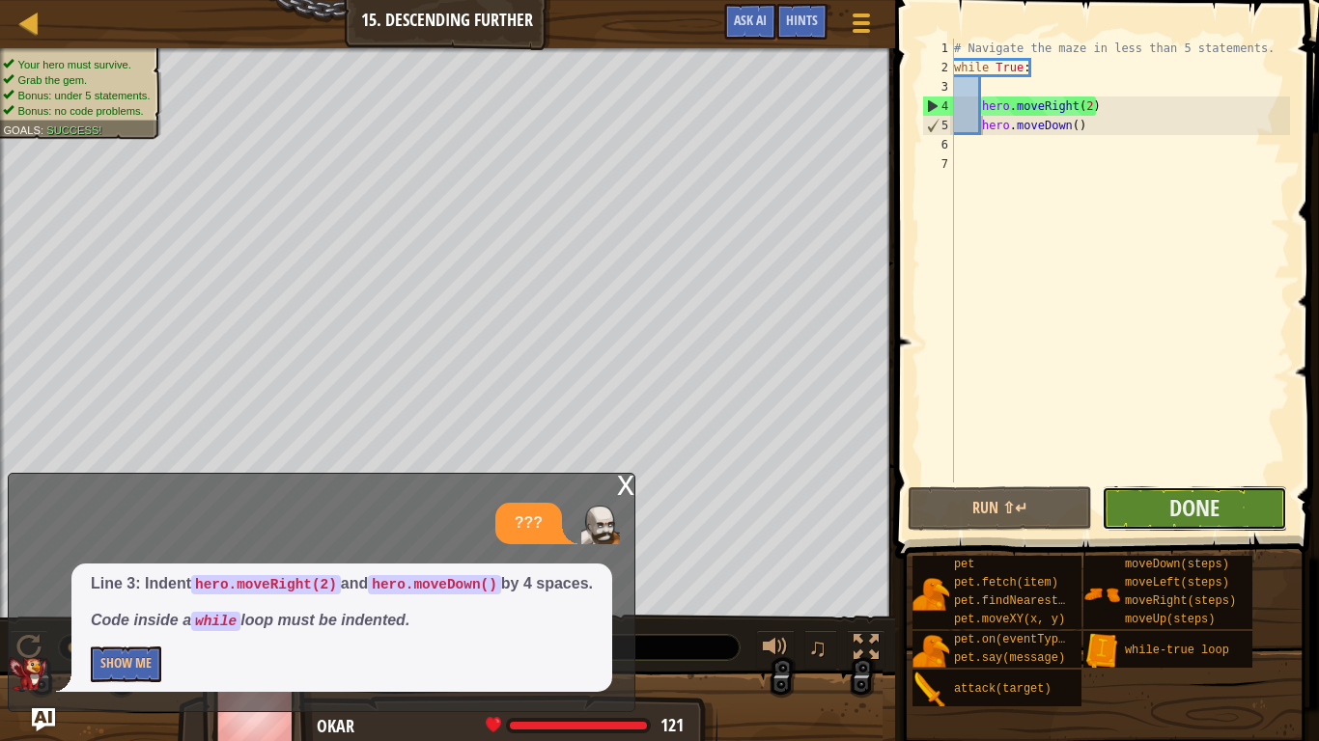
click at [1244, 506] on button "Done" at bounding box center [1194, 509] width 184 height 44
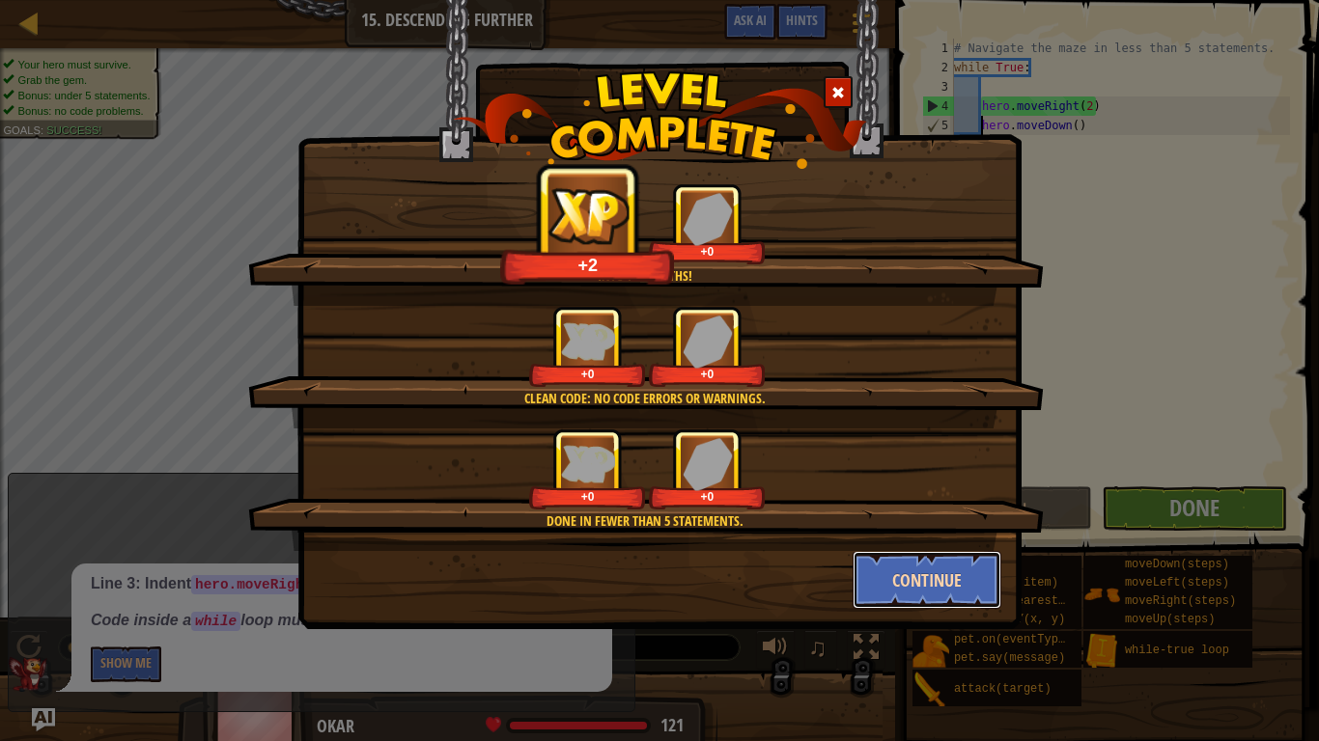
click at [930, 572] on button "Continue" at bounding box center [927, 580] width 150 height 58
click at [930, 572] on div "Into the depths! +2 +0 Clean code: no code errors or warnings. +0 +0 Done in fe…" at bounding box center [659, 370] width 1319 height 741
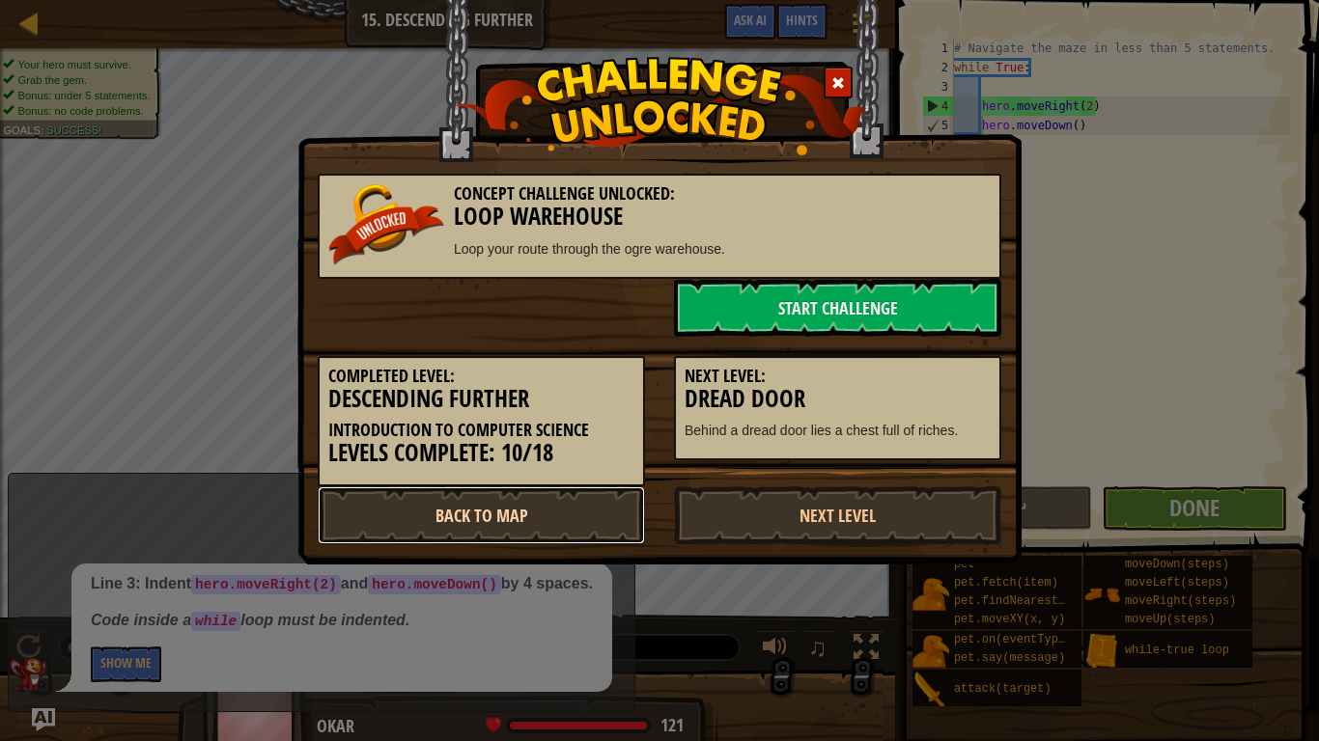
click at [488, 518] on link "Back to Map" at bounding box center [481, 516] width 327 height 58
